Goal: Navigation & Orientation: Understand site structure

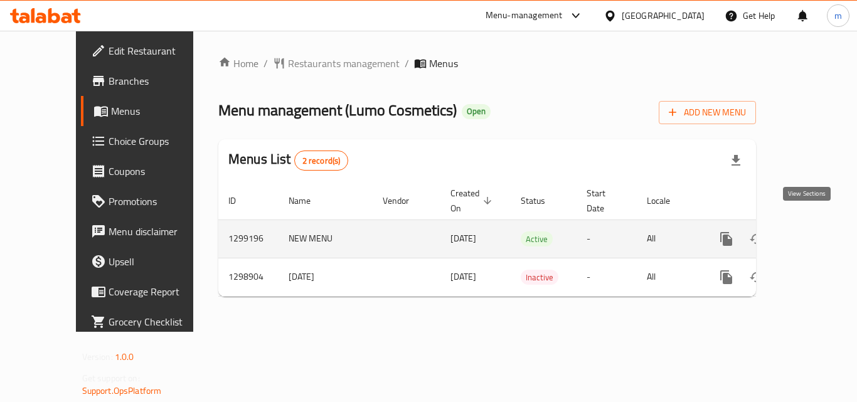
click at [810, 232] on icon "enhanced table" at bounding box center [817, 239] width 15 height 15
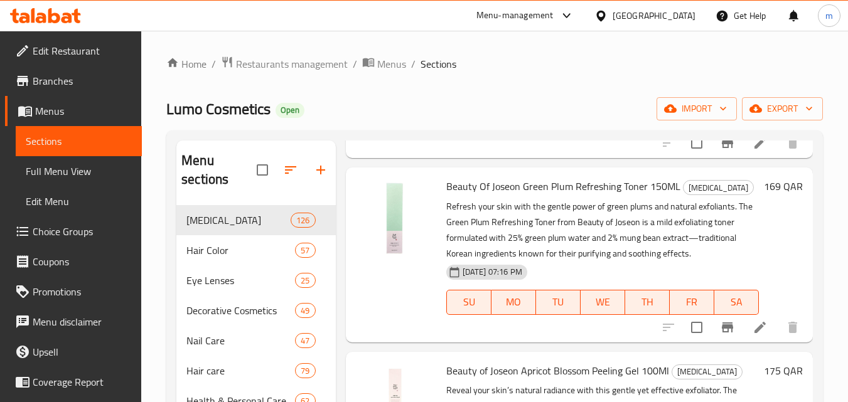
scroll to position [251, 0]
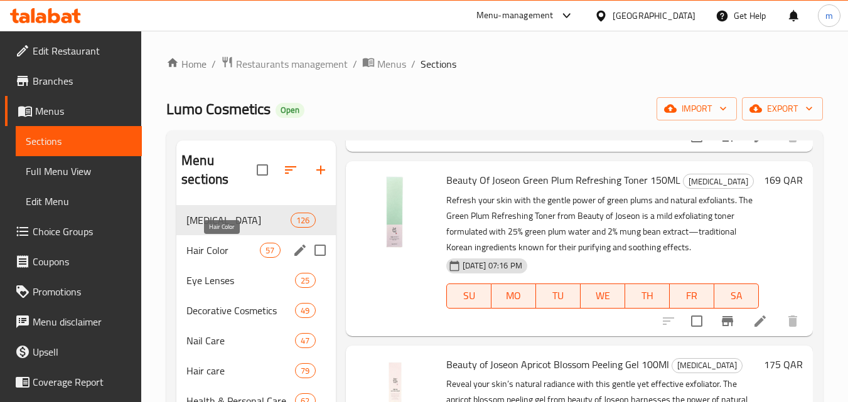
click at [219, 250] on span "Hair Color" at bounding box center [222, 250] width 73 height 15
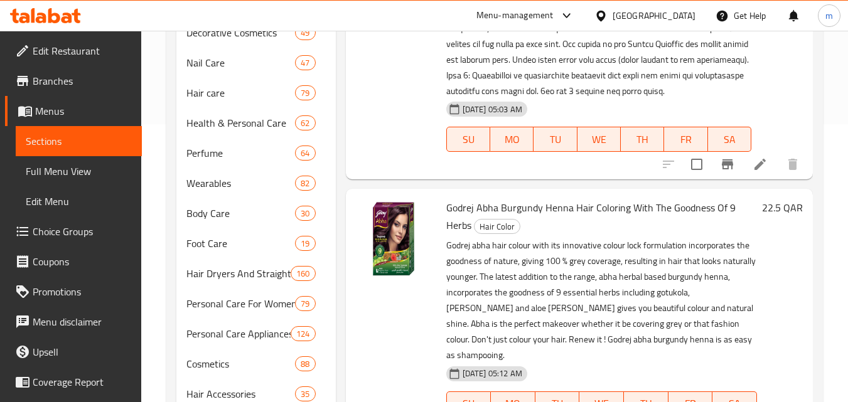
scroll to position [355, 0]
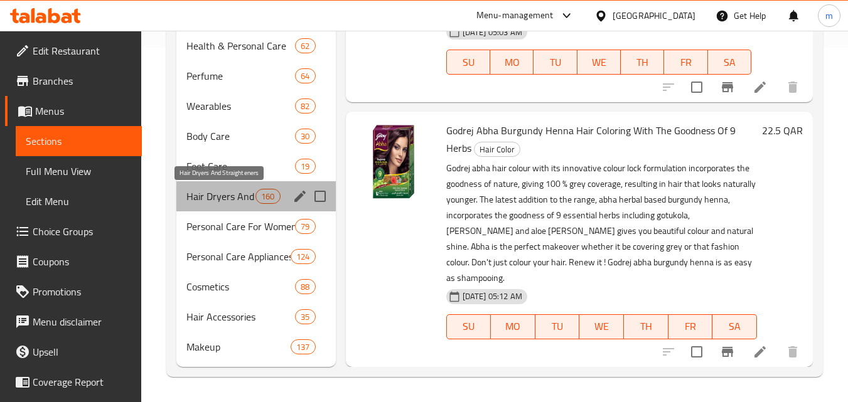
click at [207, 201] on span "Hair Dryers And Straighteners" at bounding box center [220, 196] width 69 height 15
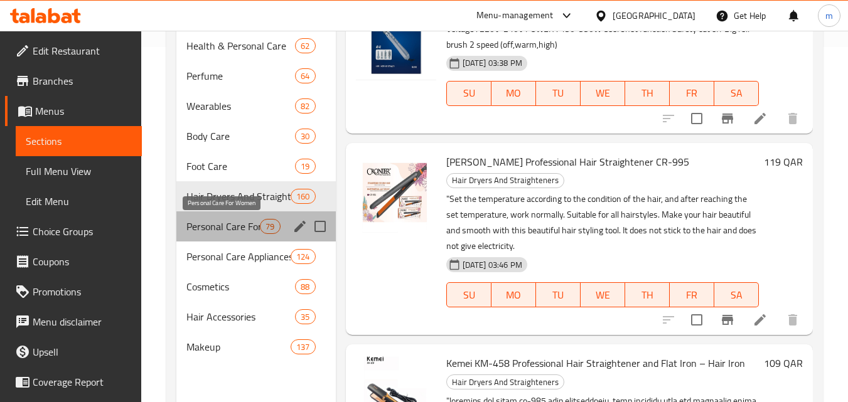
click at [215, 233] on span "Personal Care For Women" at bounding box center [222, 226] width 73 height 15
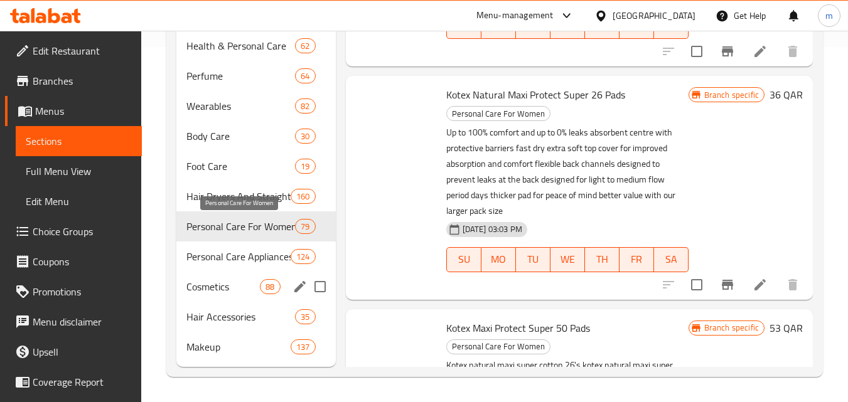
click at [211, 263] on span "Personal Care Appliances" at bounding box center [238, 256] width 104 height 15
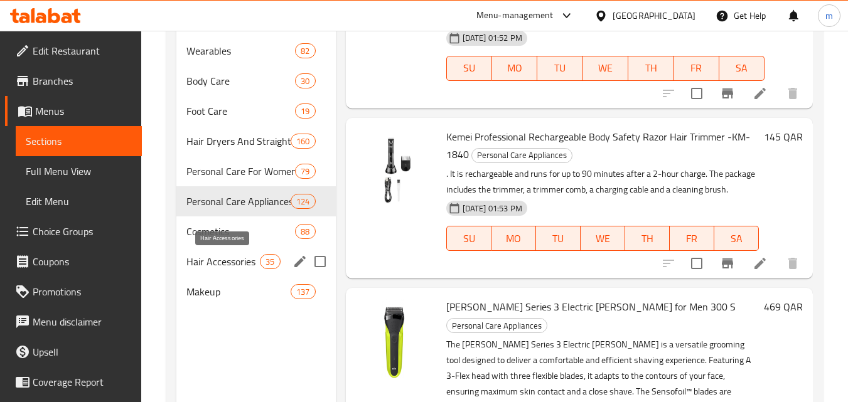
scroll to position [418, 0]
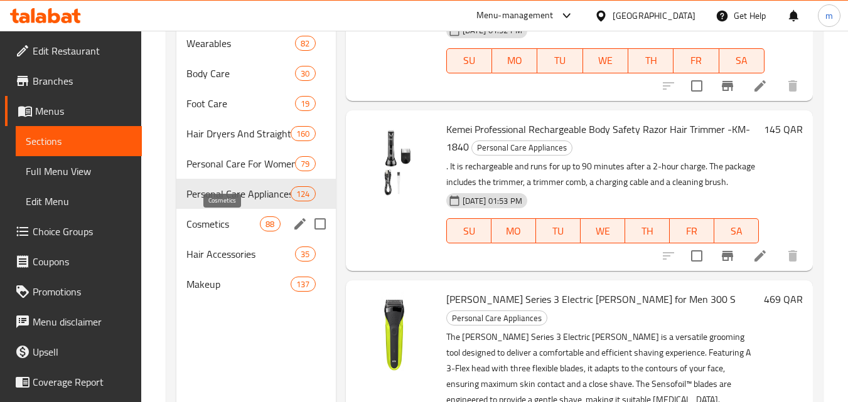
click at [207, 225] on span "Cosmetics" at bounding box center [222, 223] width 73 height 15
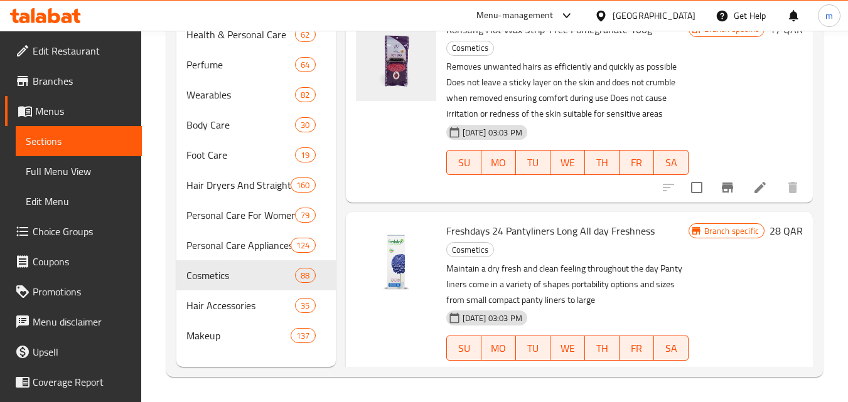
scroll to position [14572, 0]
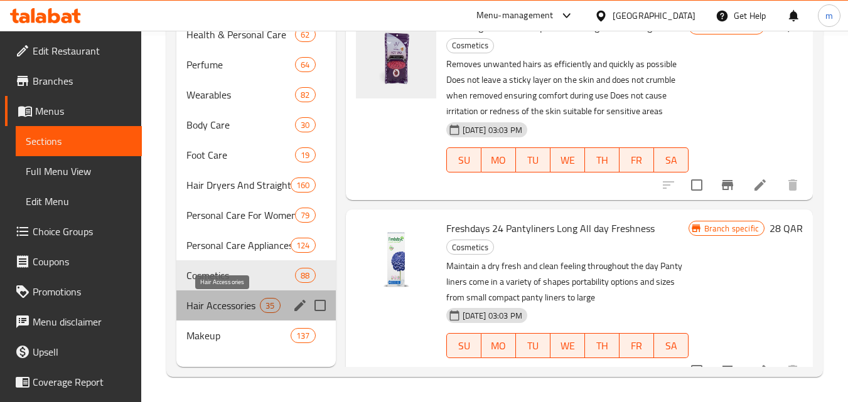
click at [214, 298] on span "Hair Accessories" at bounding box center [222, 305] width 73 height 15
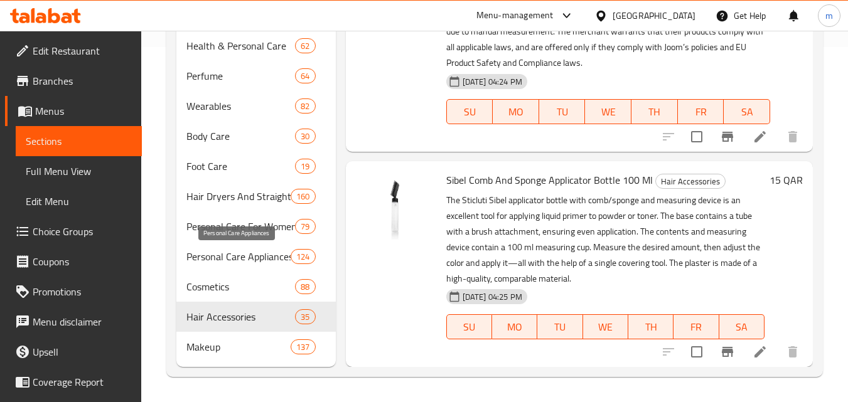
scroll to position [6290, 0]
click at [217, 351] on span "Makeup" at bounding box center [220, 346] width 69 height 15
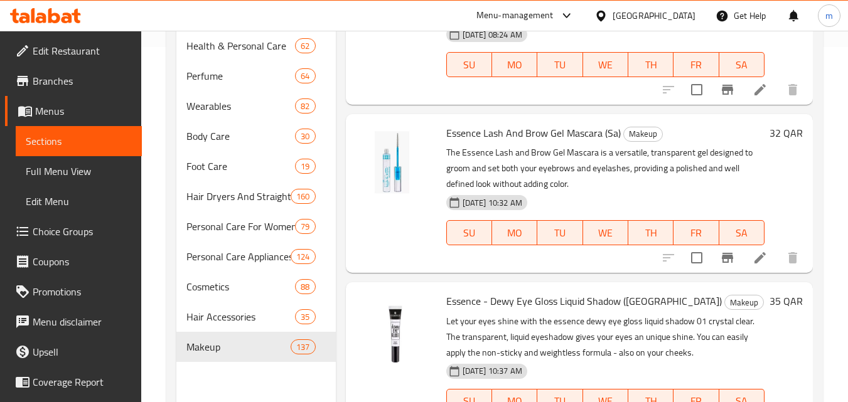
scroll to position [6039, 0]
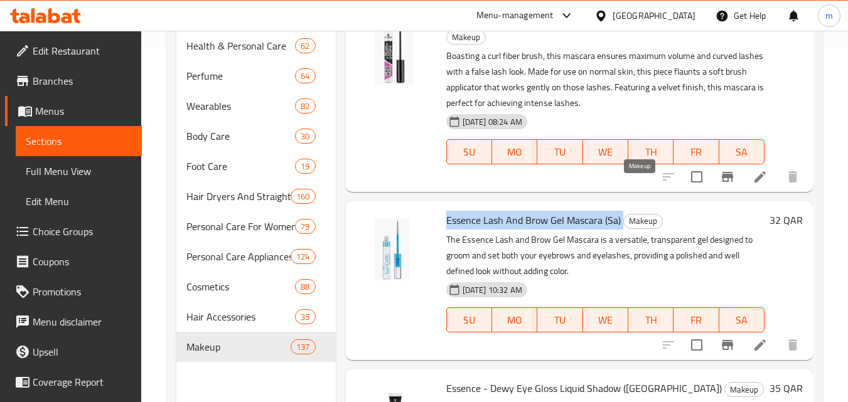
drag, startPoint x: 446, startPoint y: 186, endPoint x: 623, endPoint y: 184, distance: 176.3
click at [623, 211] on h6 "Essence Lash And Brow Gel Mascara (Sa) Makeup" at bounding box center [605, 220] width 318 height 18
copy h6 "Essence Lash And Brow Gel Mascara (Sa)"
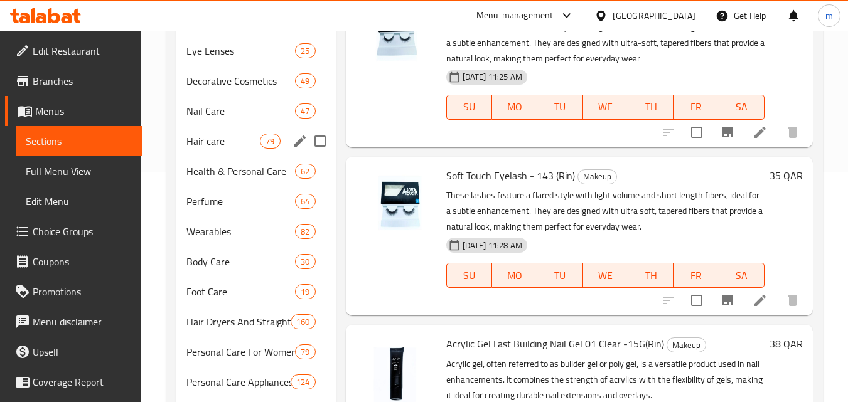
scroll to position [167, 0]
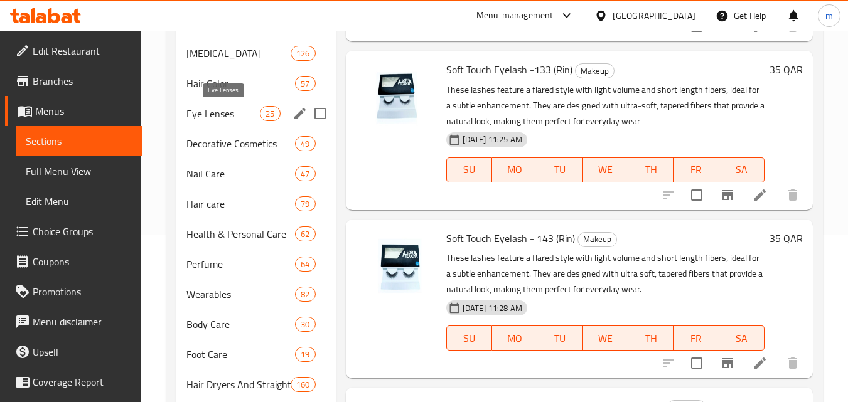
click at [224, 120] on span "Eye Lenses" at bounding box center [222, 113] width 73 height 15
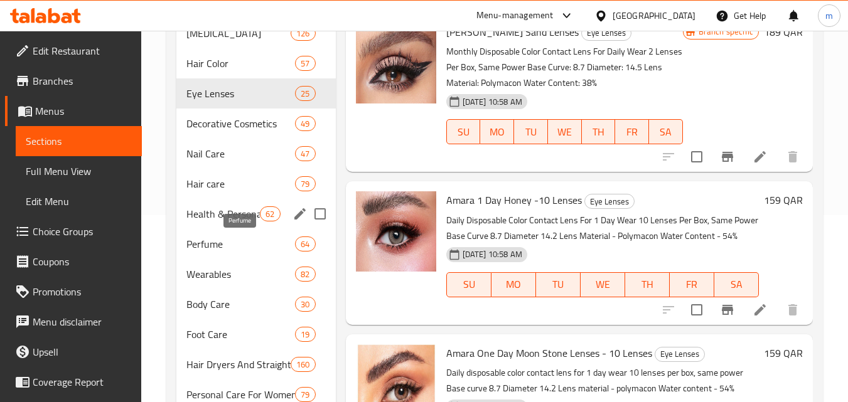
scroll to position [167, 0]
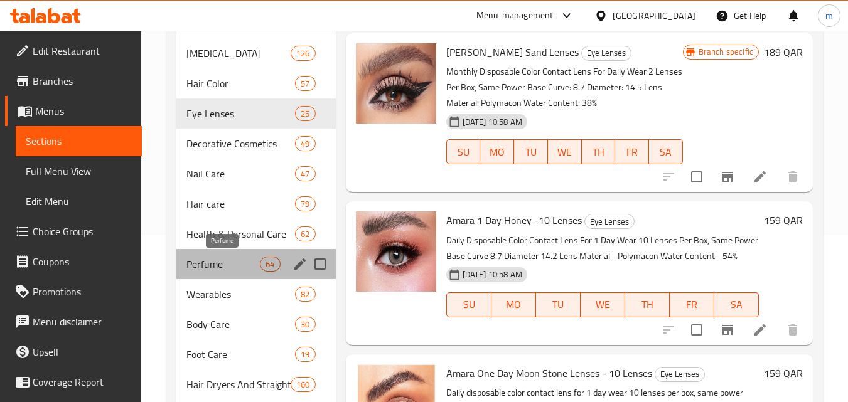
click at [219, 261] on span "Perfume" at bounding box center [222, 264] width 73 height 15
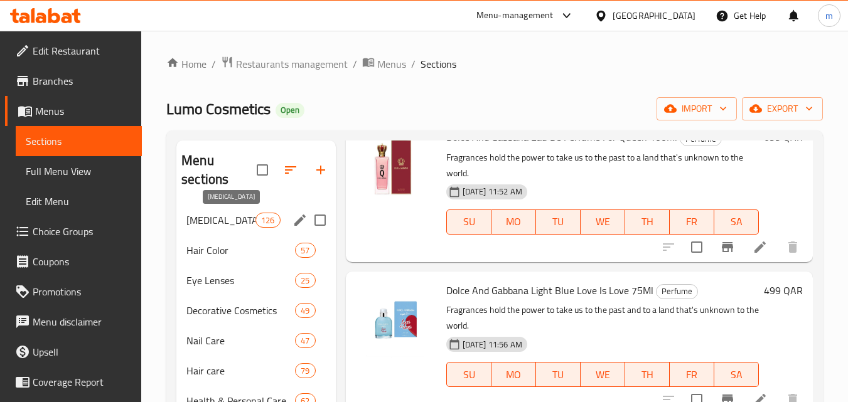
click at [205, 223] on span "[MEDICAL_DATA]" at bounding box center [220, 220] width 69 height 15
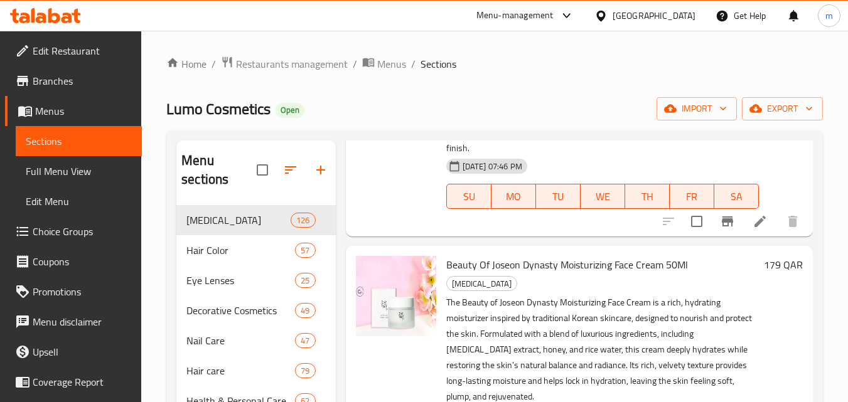
scroll to position [1860, 0]
